Goal: Navigation & Orientation: Find specific page/section

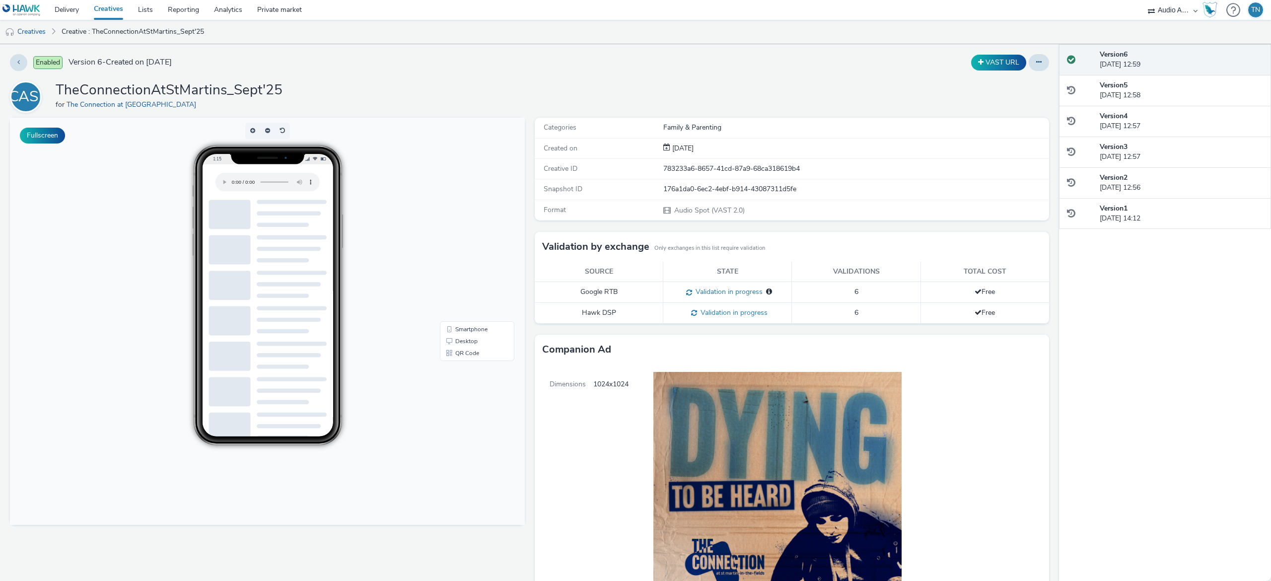
click at [36, 25] on link "Creatives" at bounding box center [25, 32] width 51 height 24
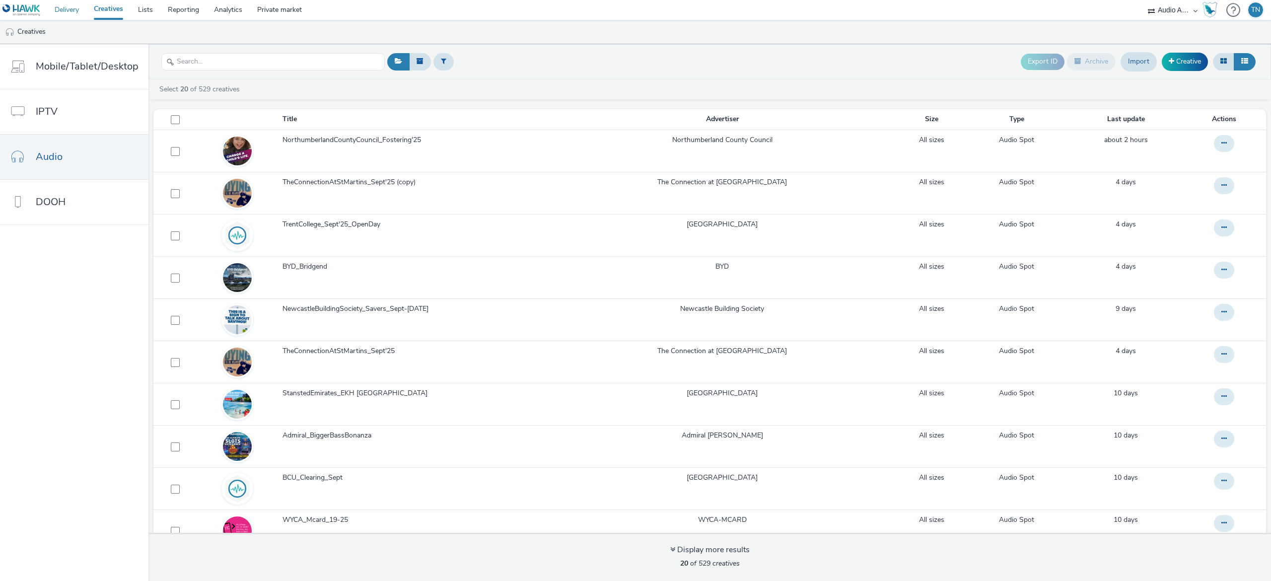
click at [83, 10] on link "Delivery" at bounding box center [66, 10] width 39 height 20
